Goal: Task Accomplishment & Management: Complete application form

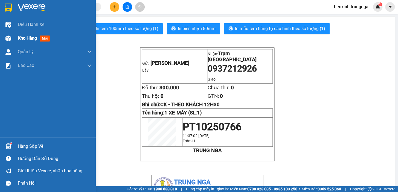
click at [9, 37] on img at bounding box center [8, 39] width 6 height 6
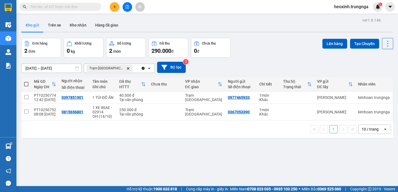
click at [113, 9] on button at bounding box center [115, 7] width 10 height 10
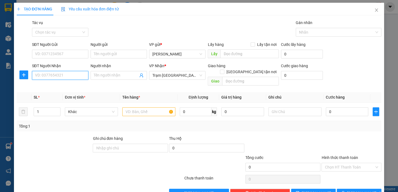
click at [50, 77] on input "SĐT Người Nhận" at bounding box center [60, 75] width 56 height 9
type input "0903043319"
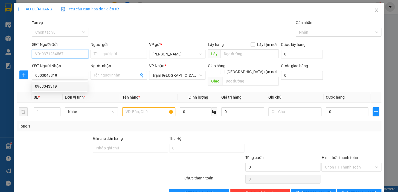
click at [36, 52] on input "SĐT Người Gửi" at bounding box center [60, 54] width 56 height 9
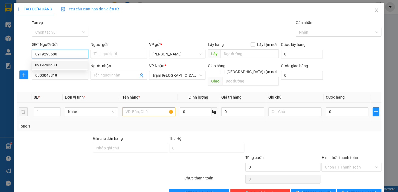
type input "0919293680"
click at [150, 107] on input "text" at bounding box center [148, 111] width 53 height 9
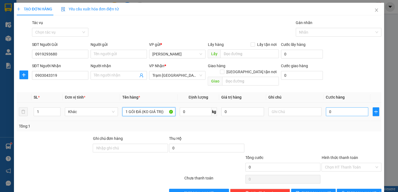
type input "1 GÓI ĐÁ (KO GIÁ TRỊ)"
click at [344, 107] on input "0" at bounding box center [347, 111] width 43 height 9
type input "3"
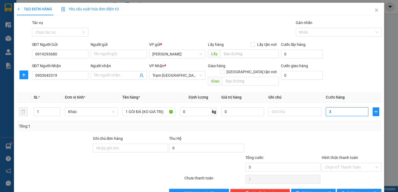
type input "30"
type input "30.000"
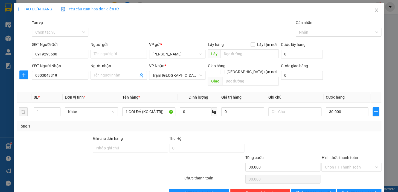
click at [303, 127] on div "Transit Pickup Surcharge Ids Transit Deliver Surcharge Ids Transit Deliver Surc…" at bounding box center [199, 109] width 364 height 178
click at [328, 163] on input "Hình thức thanh toán" at bounding box center [348, 167] width 49 height 8
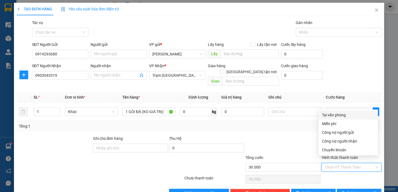
click at [339, 119] on div "Tại văn phòng" at bounding box center [347, 115] width 59 height 9
type input "0"
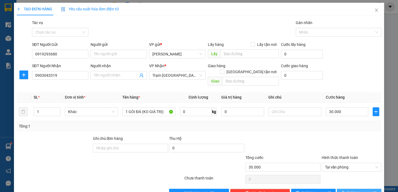
click at [350, 189] on button "[PERSON_NAME] và In" at bounding box center [358, 193] width 45 height 9
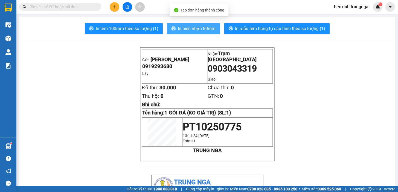
click at [190, 29] on span "In biên nhận 80mm" at bounding box center [197, 28] width 38 height 7
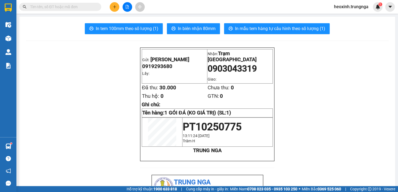
click at [232, 64] on span "0903043319" at bounding box center [231, 68] width 49 height 10
copy span "0903043319"
click at [68, 7] on input "text" at bounding box center [62, 7] width 65 height 6
paste input "0903043319"
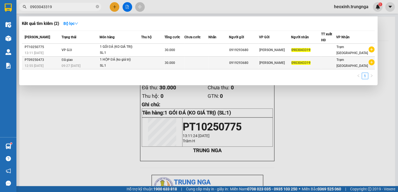
type input "0903043319"
click at [208, 63] on td at bounding box center [196, 63] width 24 height 13
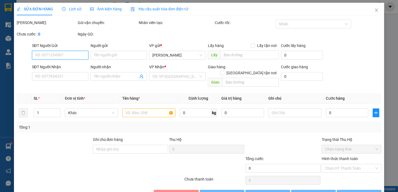
type input "0919293680"
type input "0903043319"
type input "30.000"
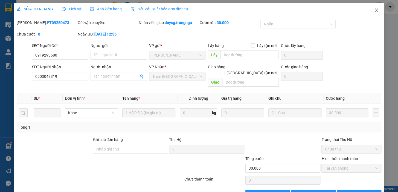
drag, startPoint x: 374, startPoint y: 10, endPoint x: 328, endPoint y: 1, distance: 46.6
click at [374, 10] on icon "close" at bounding box center [376, 10] width 4 height 4
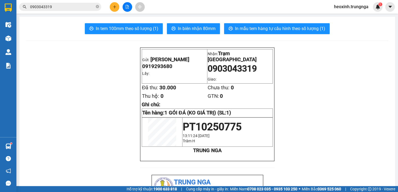
click at [72, 5] on input "0903043319" at bounding box center [62, 7] width 65 height 6
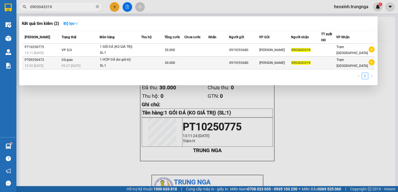
click at [219, 60] on td at bounding box center [218, 63] width 20 height 13
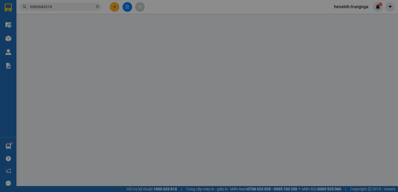
type input "0919293680"
type input "0903043319"
type input "30.000"
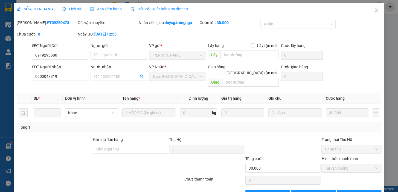
click at [69, 11] on div "Lịch sử" at bounding box center [71, 9] width 19 height 6
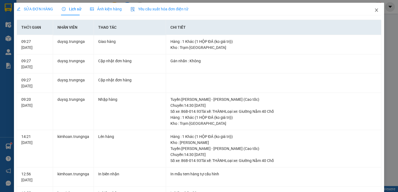
click at [374, 11] on icon "close" at bounding box center [375, 9] width 3 height 3
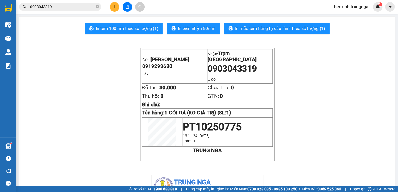
click at [82, 1] on div "Kết quả tìm kiếm ( 2 ) Bộ lọc Mã ĐH Trạng thái Món hàng Thu hộ Tổng cước Chưa c…" at bounding box center [199, 7] width 398 height 14
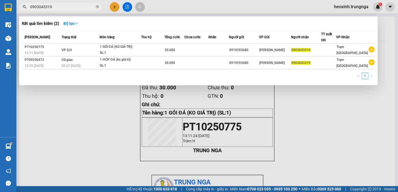
click at [81, 4] on input "0903043319" at bounding box center [62, 7] width 65 height 6
drag, startPoint x: 65, startPoint y: 8, endPoint x: 0, endPoint y: 8, distance: 64.8
click at [0, 8] on section "Kết quả tìm kiếm ( 2 ) Bộ lọc Mã ĐH Trạng thái Món hàng Thu hộ Tổng cước Chưa c…" at bounding box center [199, 96] width 398 height 192
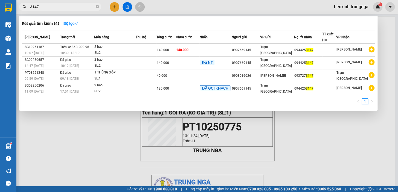
drag, startPoint x: 58, startPoint y: 8, endPoint x: 0, endPoint y: 7, distance: 58.2
click at [0, 7] on section "Kết quả tìm kiếm ( 4 ) Bộ lọc Mã ĐH Trạng thái Món hàng Thu hộ Tổng cước Chưa c…" at bounding box center [199, 96] width 398 height 192
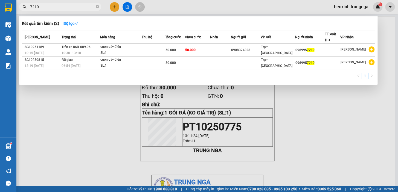
type input "7210"
